Goal: Task Accomplishment & Management: Complete application form

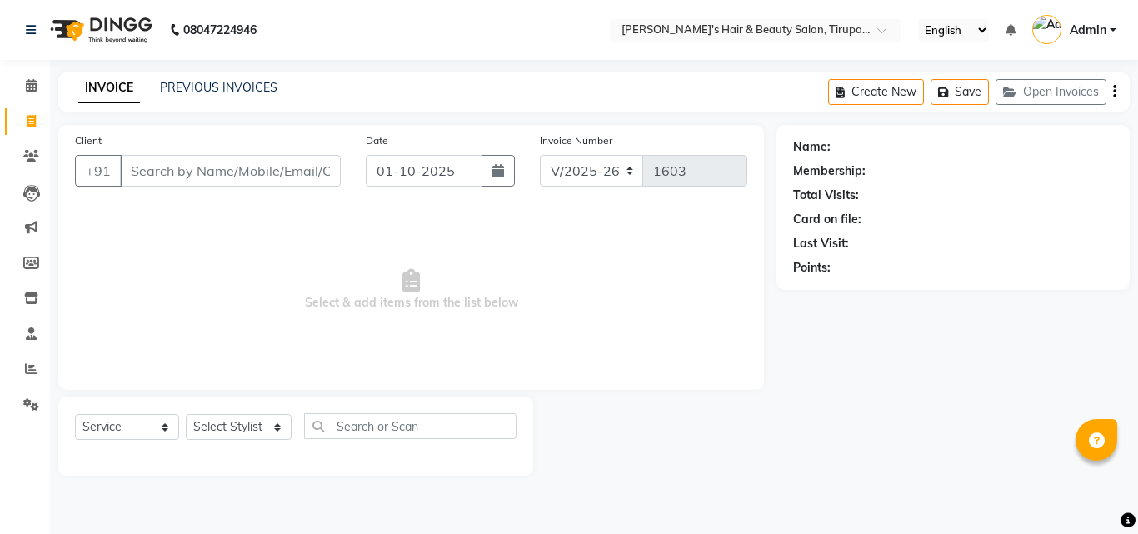
select select "5401"
select select "service"
click at [207, 164] on input "Client" at bounding box center [230, 171] width 221 height 32
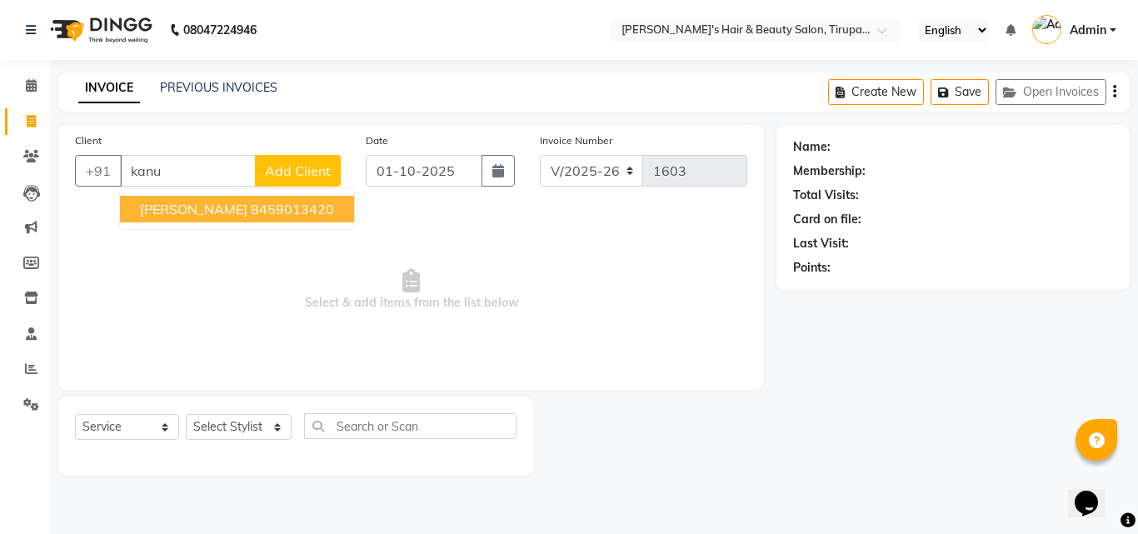
click at [198, 207] on span "[PERSON_NAME]" at bounding box center [193, 209] width 107 height 17
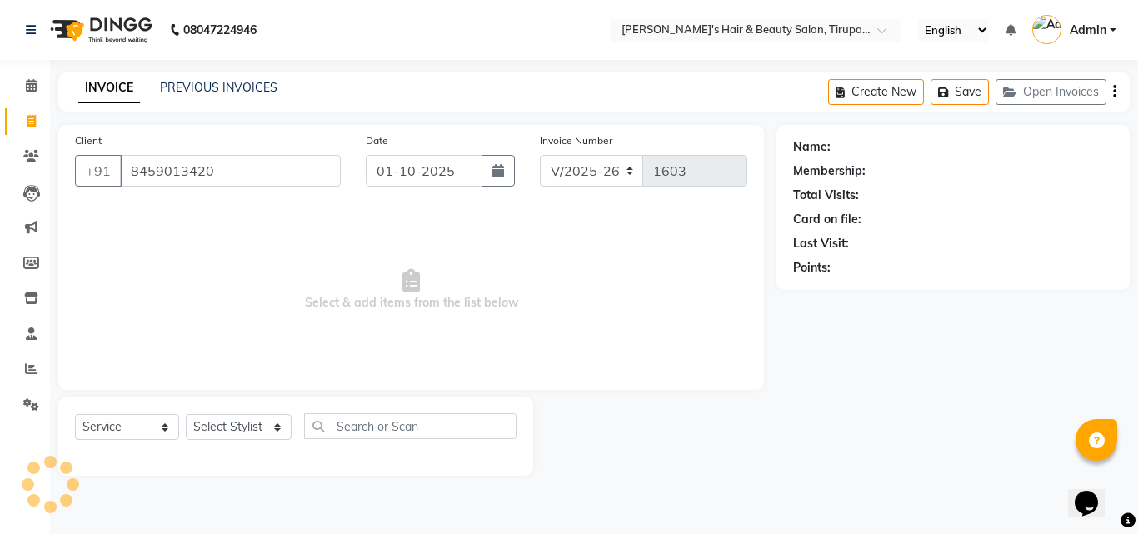
type input "8459013420"
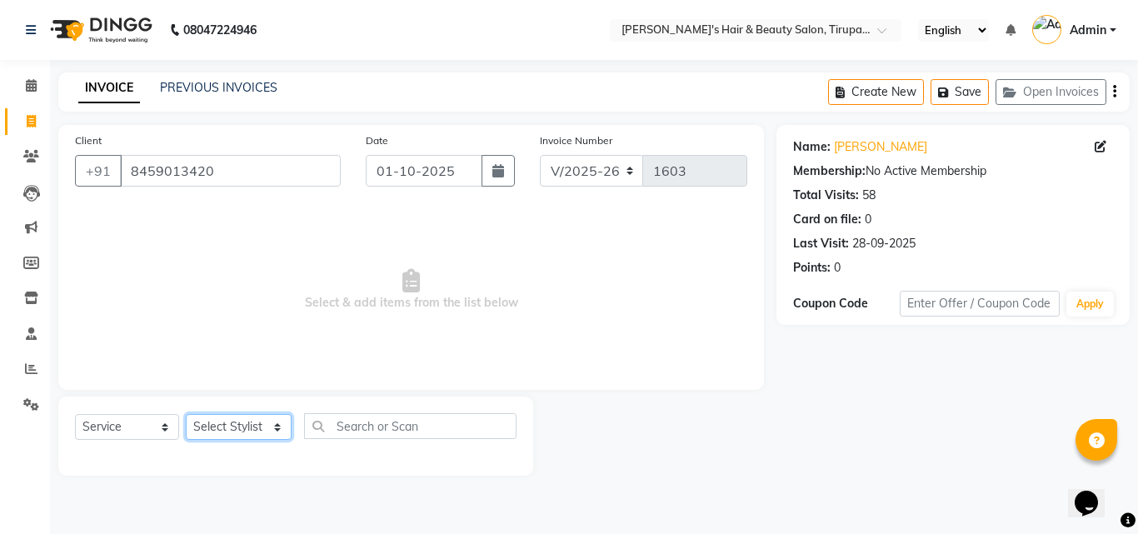
click at [252, 418] on select "Select Stylist [PERSON_NAME] [PERSON_NAME] Kajal [PERSON_NAME] [PERSON_NAME] [P…" at bounding box center [239, 427] width 106 height 26
select select "67903"
click at [186, 414] on select "Select Stylist [PERSON_NAME] [PERSON_NAME] Kajal [PERSON_NAME] [PERSON_NAME] [P…" at bounding box center [239, 427] width 106 height 26
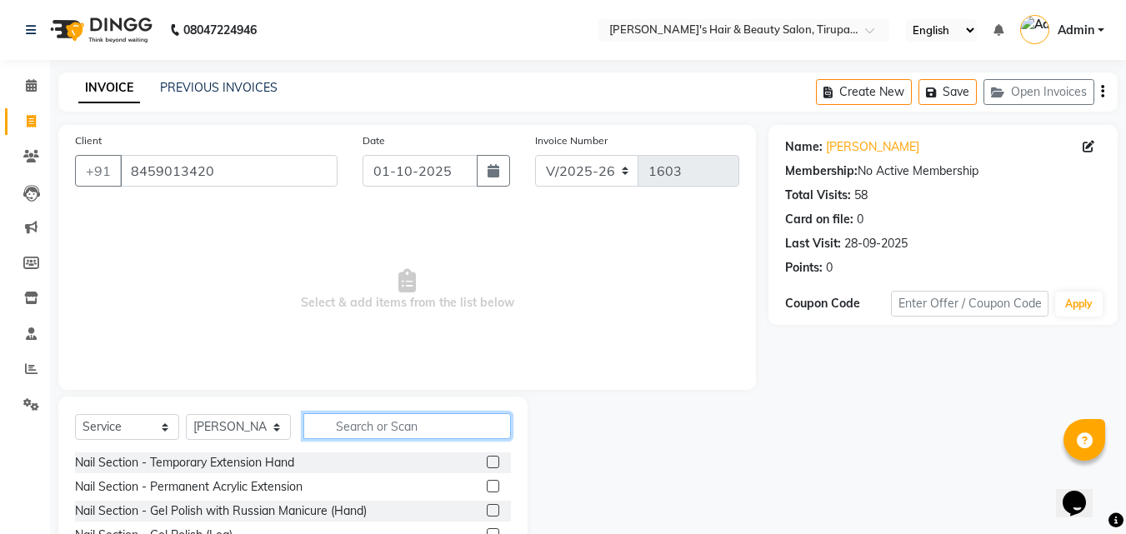
click at [350, 426] on input "text" at bounding box center [406, 426] width 207 height 26
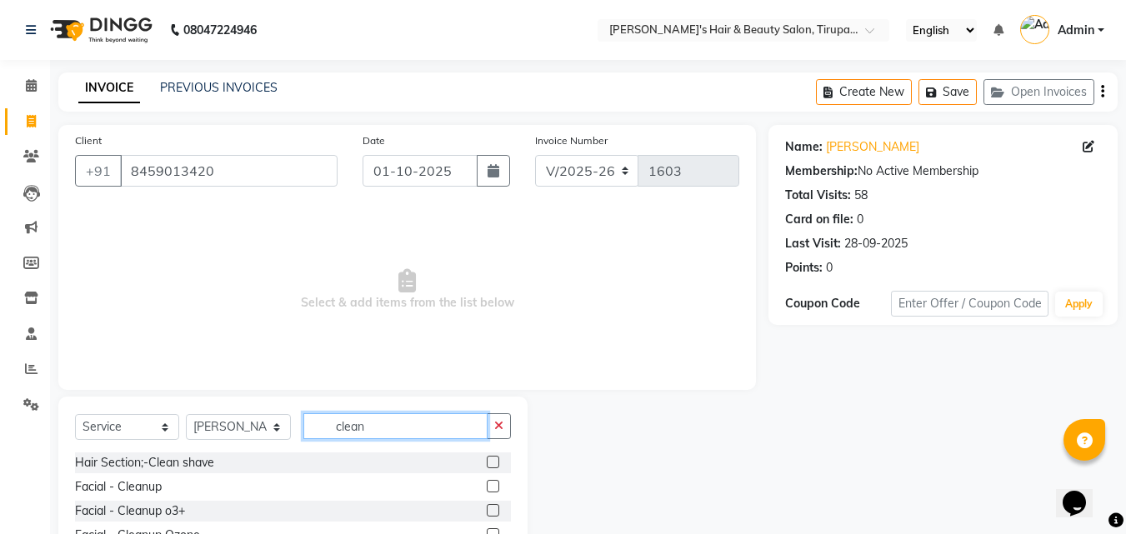
type input "clean"
click at [493, 461] on label at bounding box center [493, 462] width 12 height 12
click at [493, 461] on input "checkbox" at bounding box center [492, 462] width 11 height 11
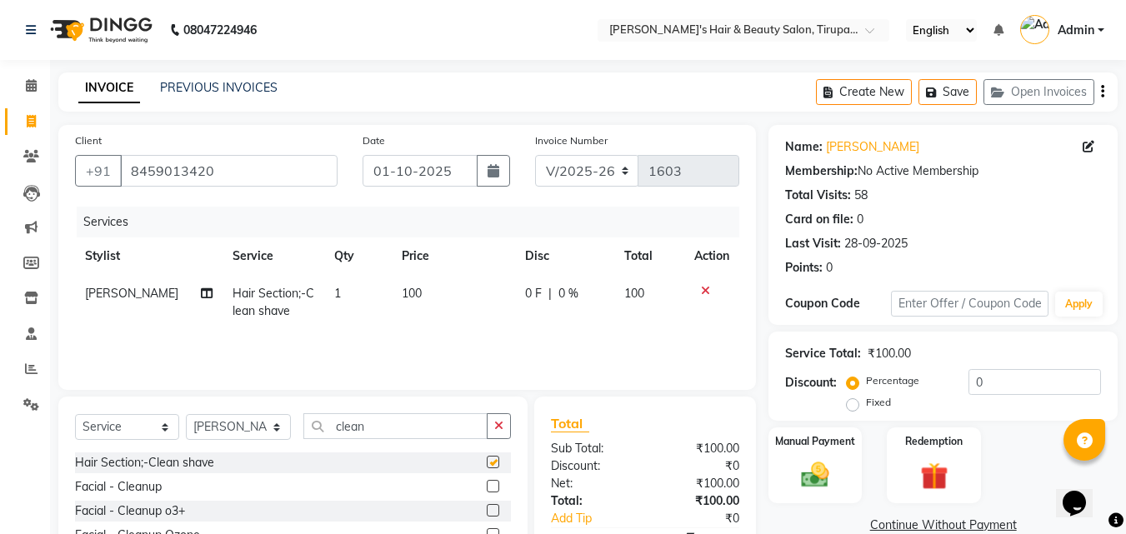
checkbox input "false"
click at [811, 483] on img at bounding box center [815, 474] width 47 height 33
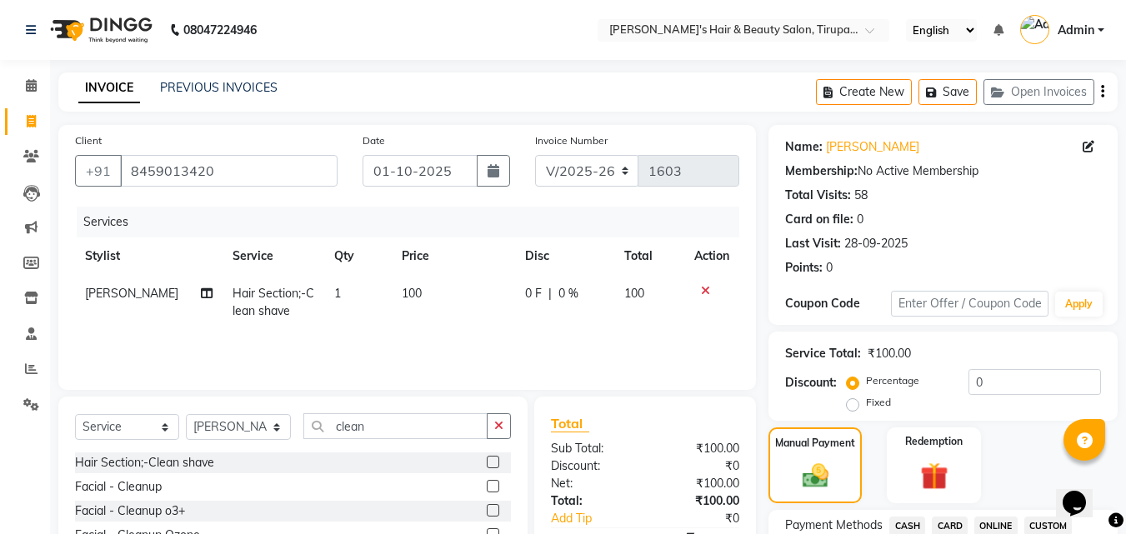
click at [910, 524] on span "CASH" at bounding box center [907, 526] width 36 height 19
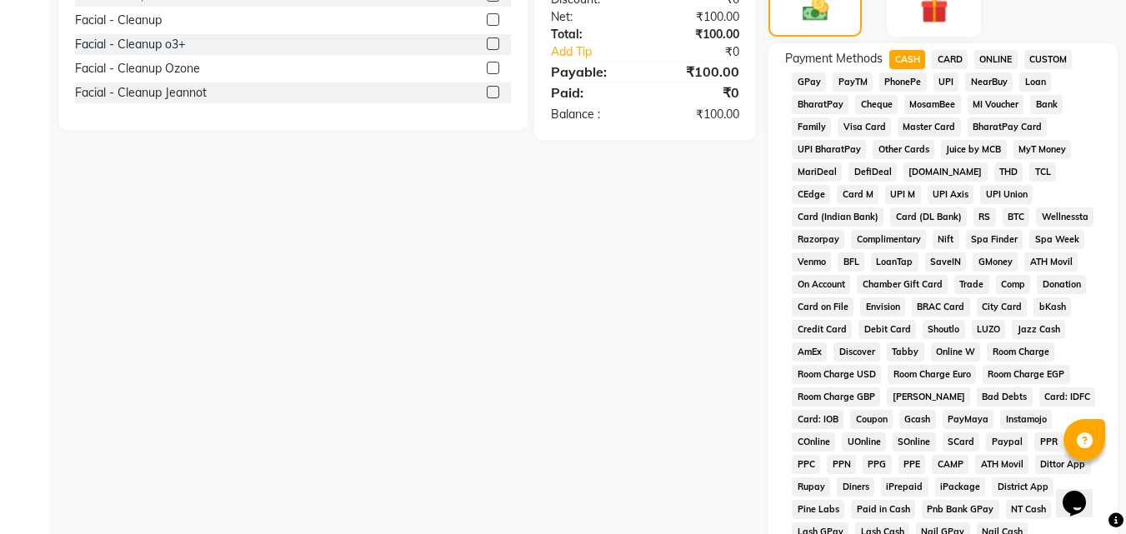
scroll to position [740, 0]
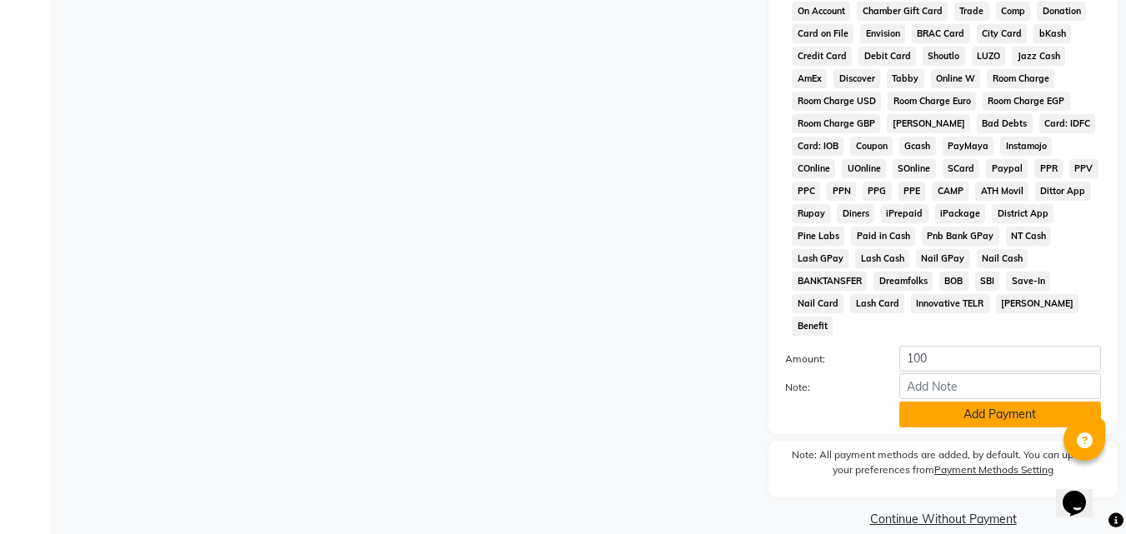
click at [1022, 402] on button "Add Payment" at bounding box center [1000, 415] width 202 height 26
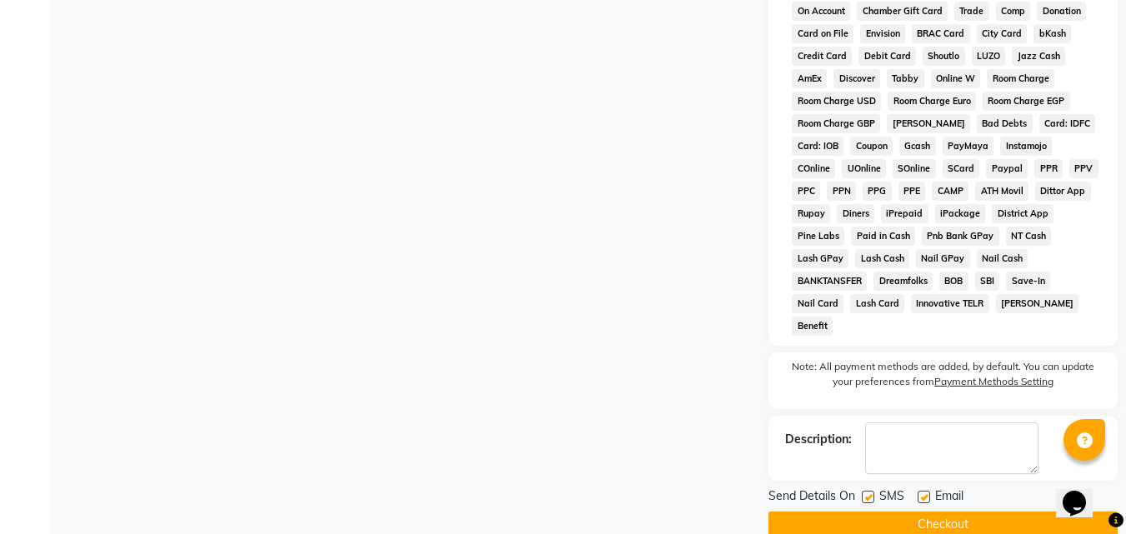
click at [1011, 512] on button "Checkout" at bounding box center [942, 525] width 349 height 26
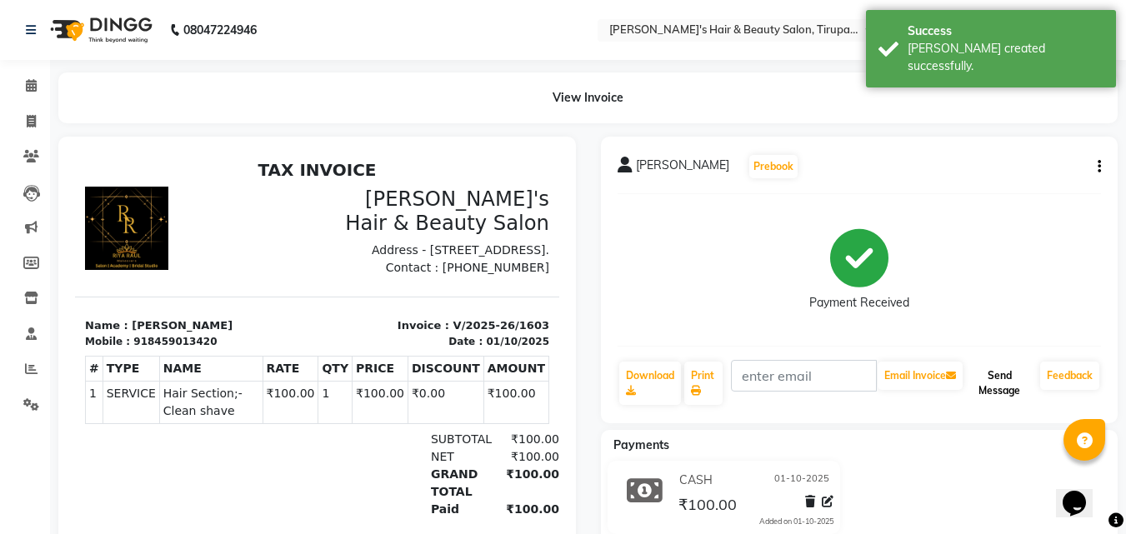
click at [1002, 387] on button "Send Message" at bounding box center [999, 383] width 67 height 43
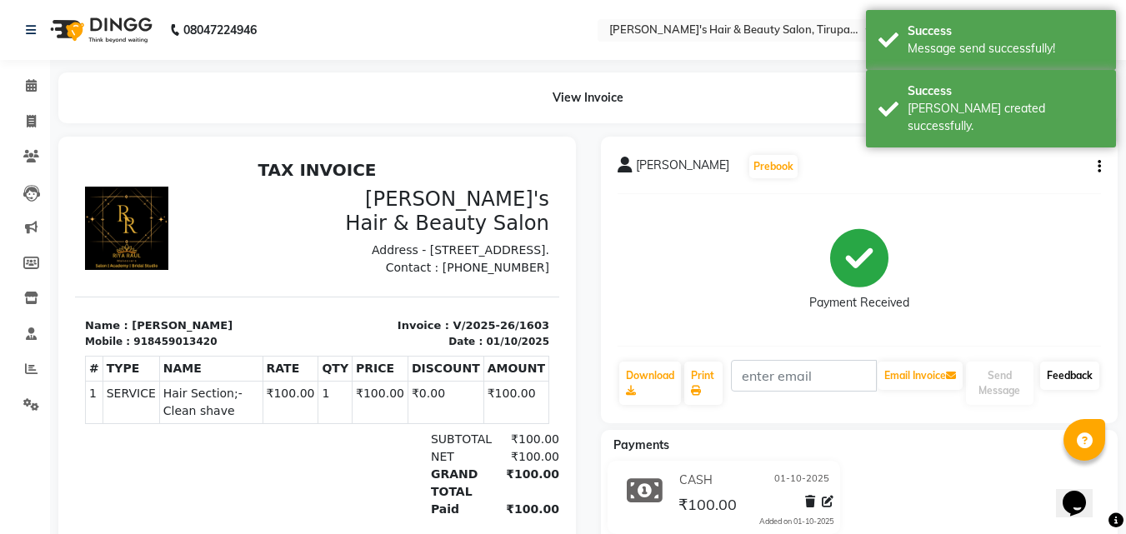
click at [1074, 376] on link "Feedback" at bounding box center [1069, 376] width 59 height 28
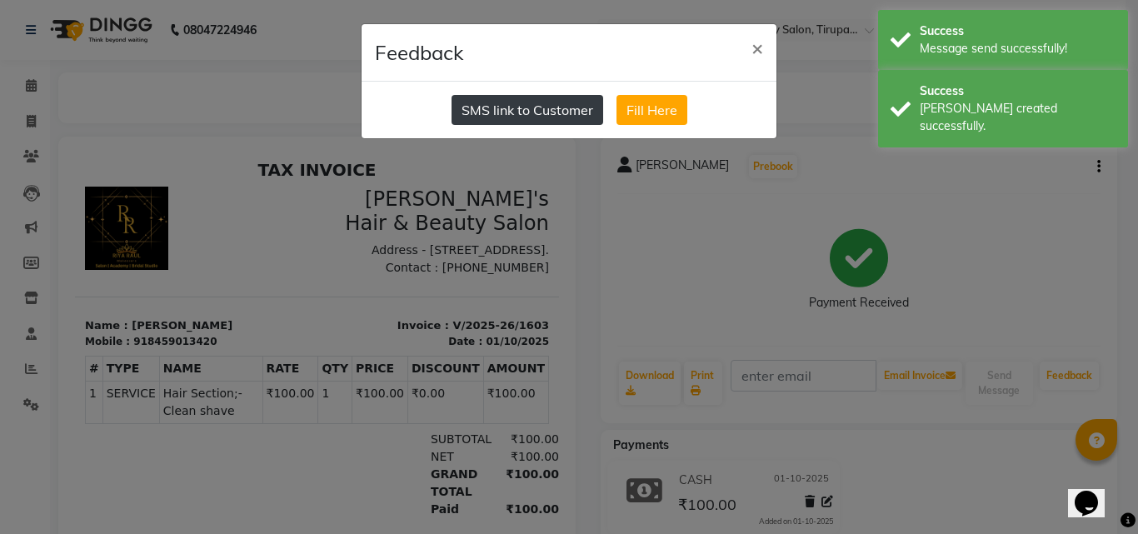
click at [497, 109] on button "SMS link to Customer" at bounding box center [528, 110] width 152 height 30
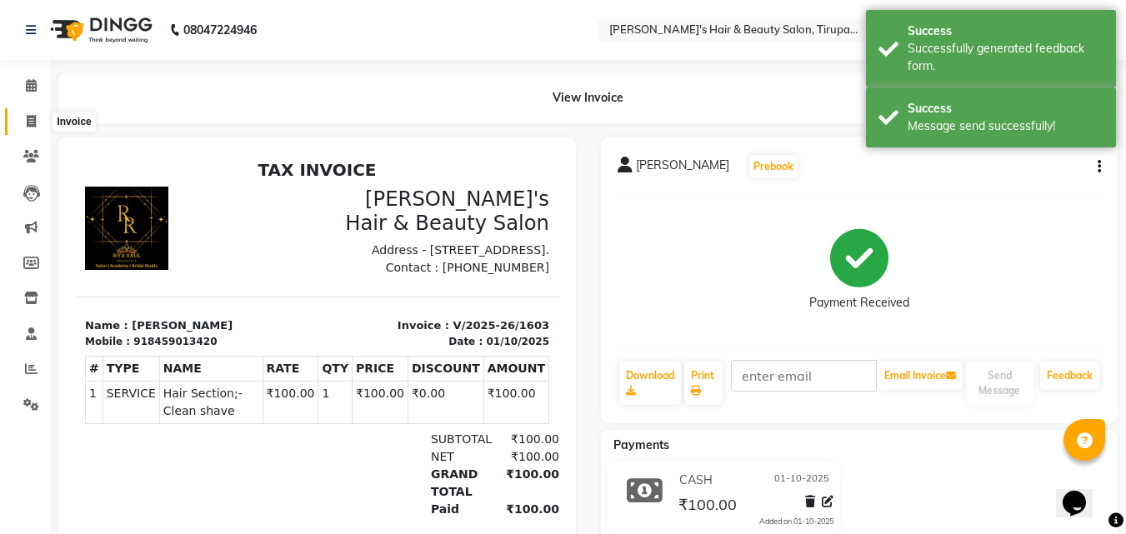
click at [35, 119] on icon at bounding box center [31, 121] width 9 height 12
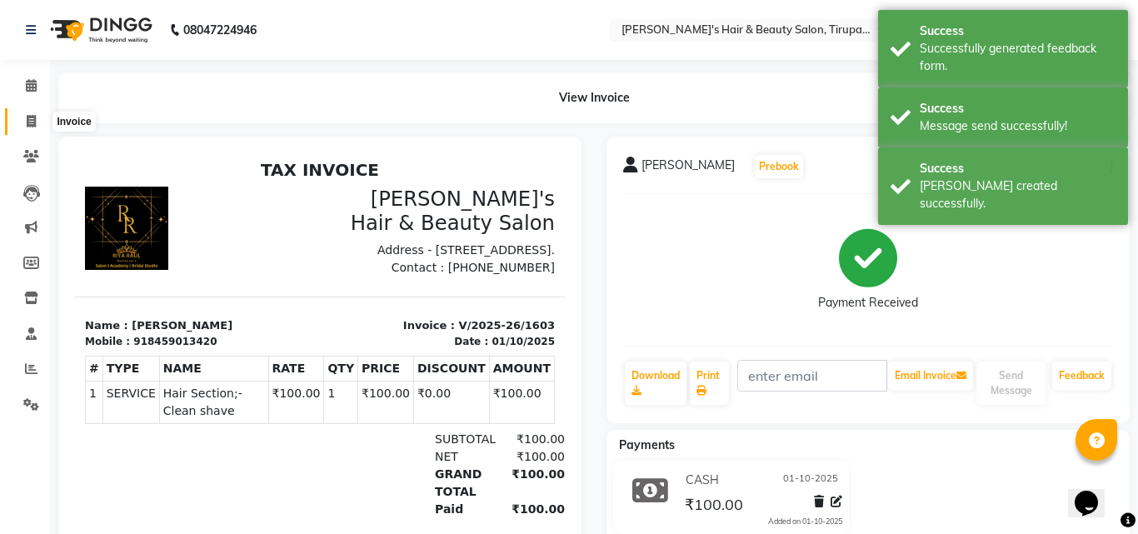
select select "5401"
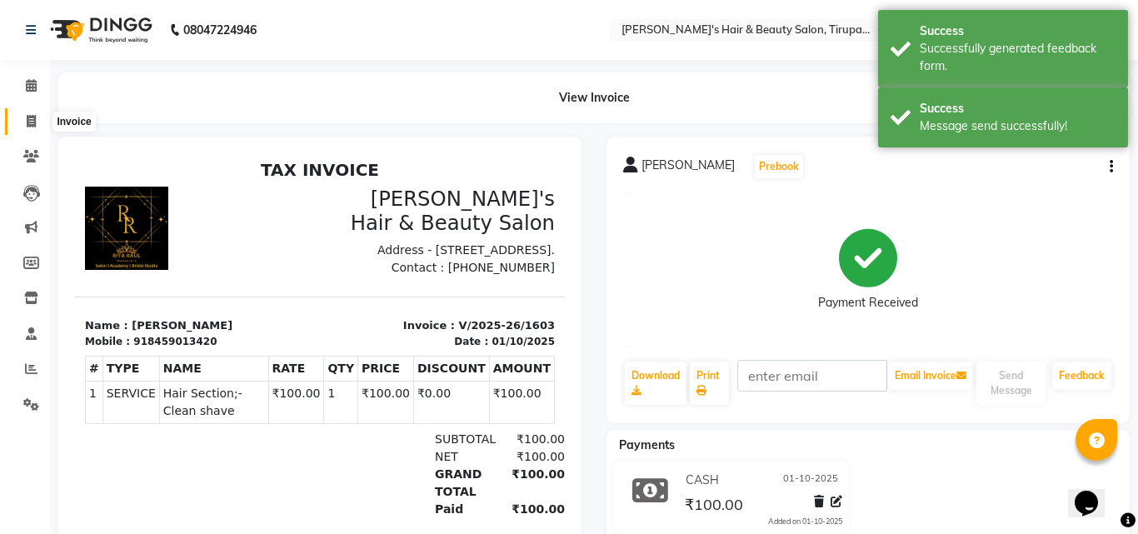
select select "service"
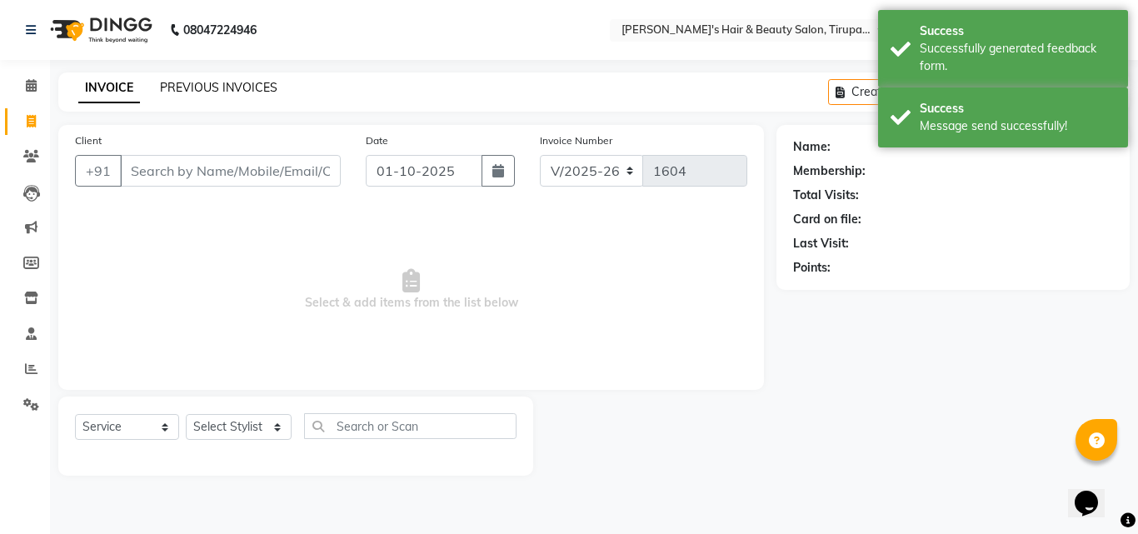
click at [183, 87] on link "PREVIOUS INVOICES" at bounding box center [218, 87] width 117 height 15
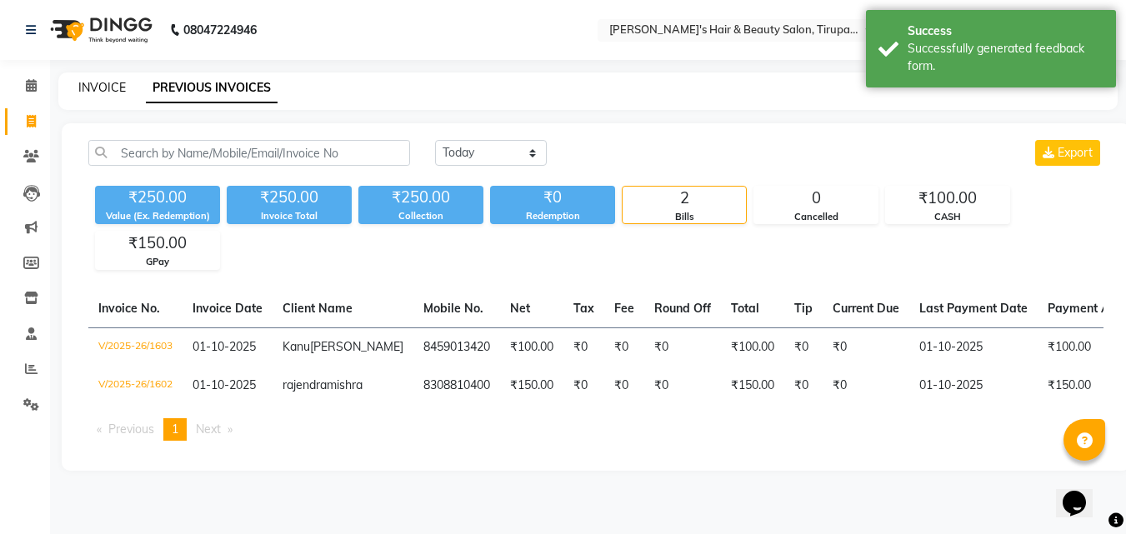
click at [102, 84] on link "INVOICE" at bounding box center [101, 87] width 47 height 15
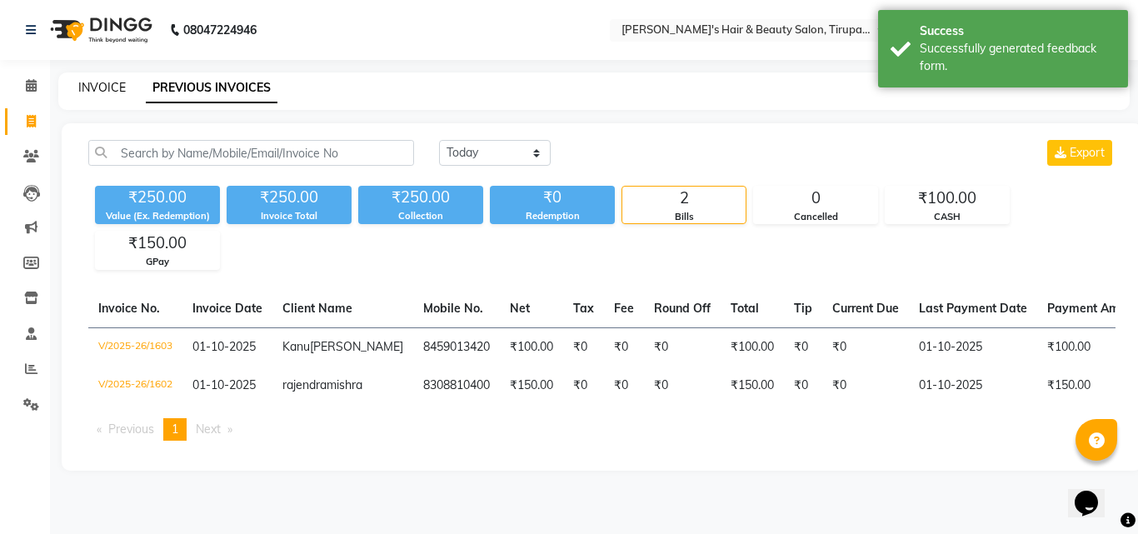
select select "5401"
select select "service"
